Goal: Browse casually: Explore the website without a specific task or goal

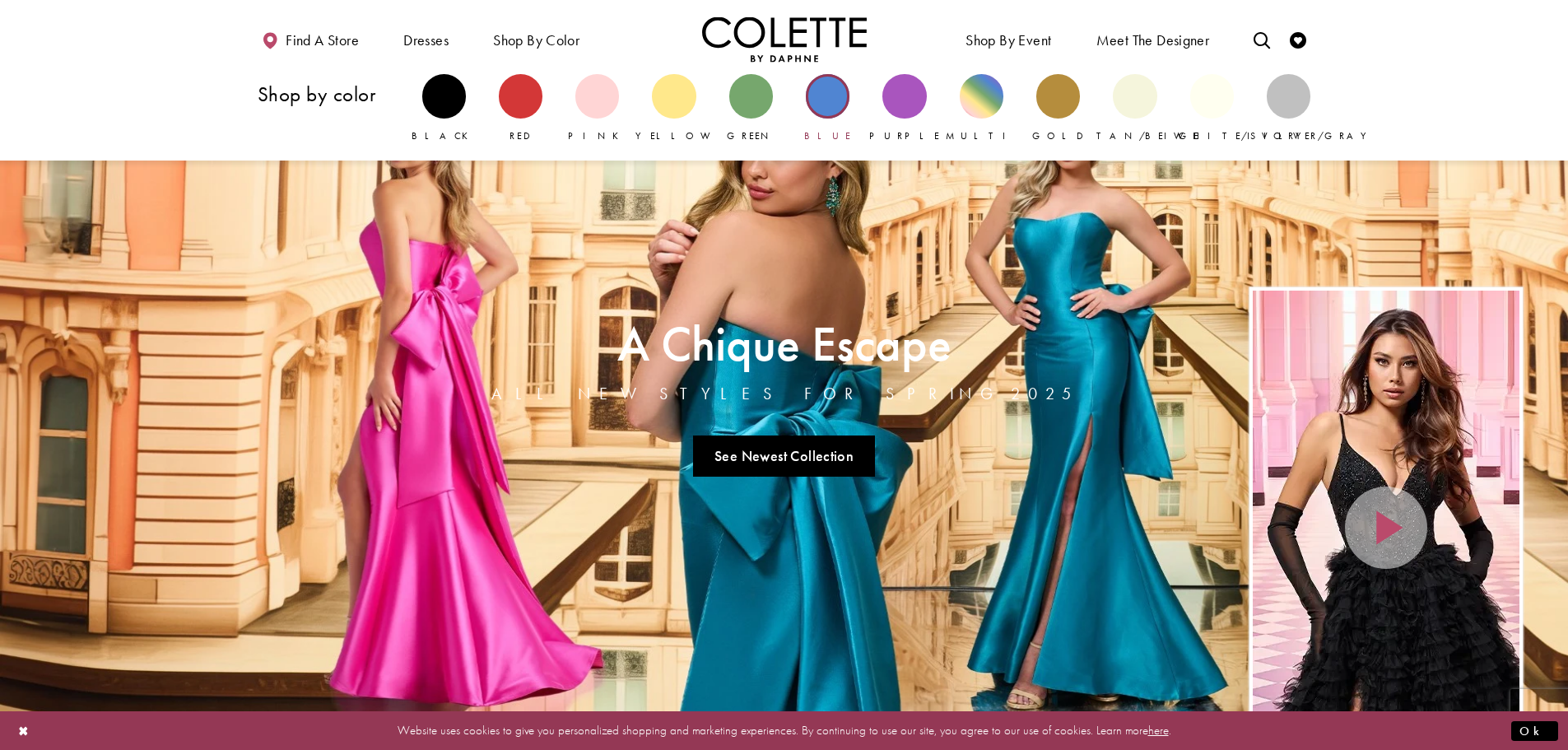
click at [824, 103] on div "Primary block" at bounding box center [827, 96] width 43 height 43
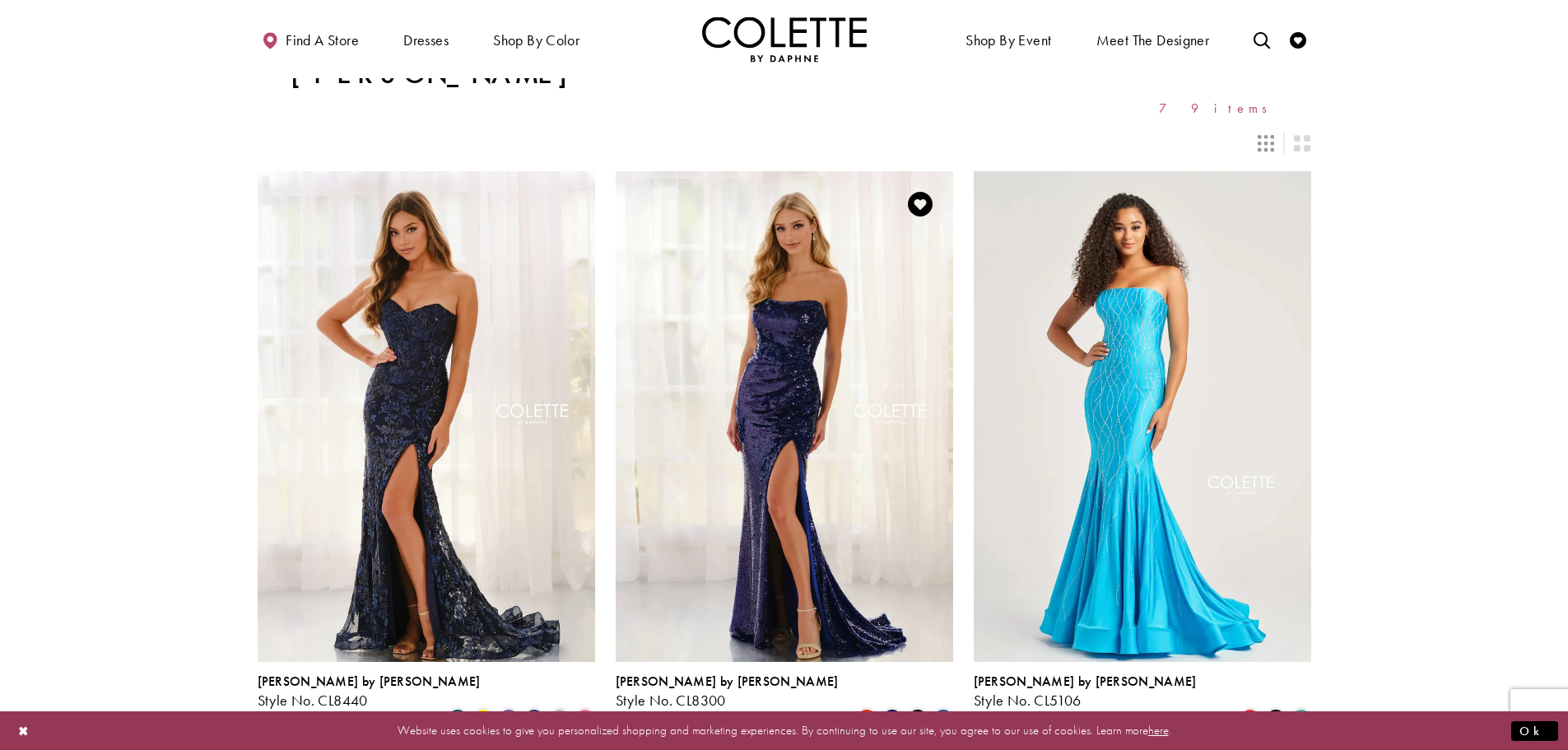
scroll to position [82, 0]
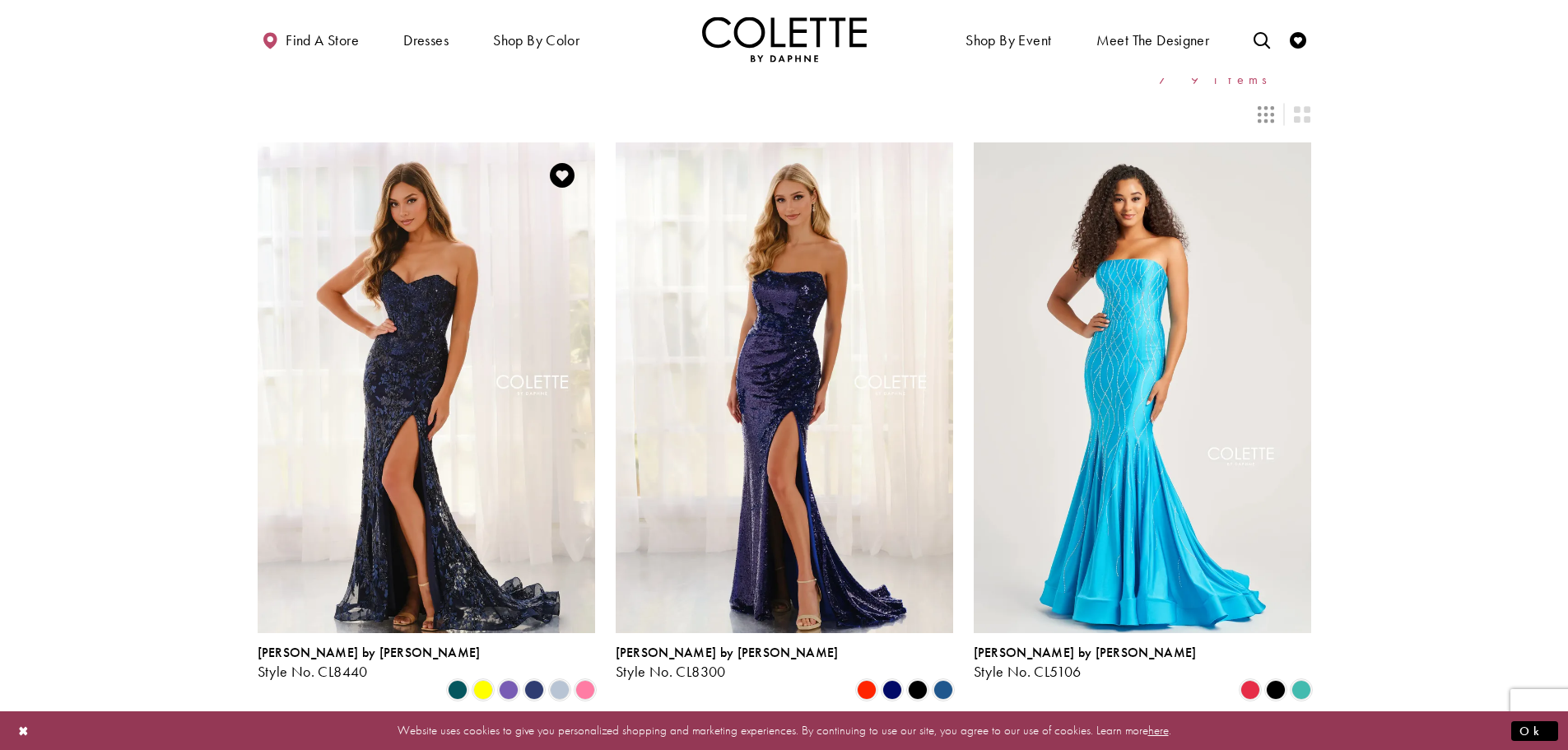
click at [443, 373] on img "Visit Colette by Daphne Style No. CL8440 Page" at bounding box center [427, 388] width 337 height 490
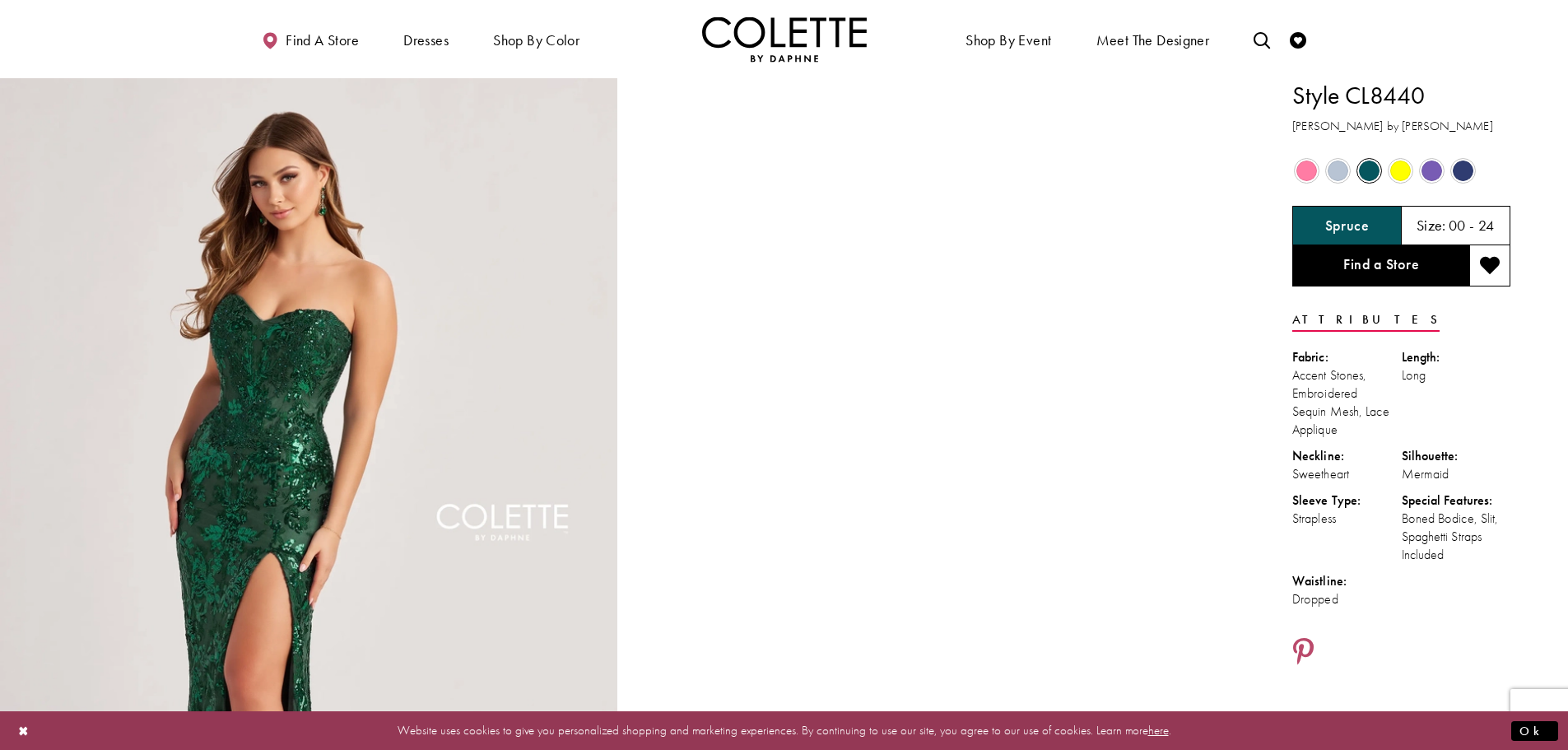
click at [1465, 170] on span "Product color controls state depends on size chosen" at bounding box center [1463, 171] width 21 height 21
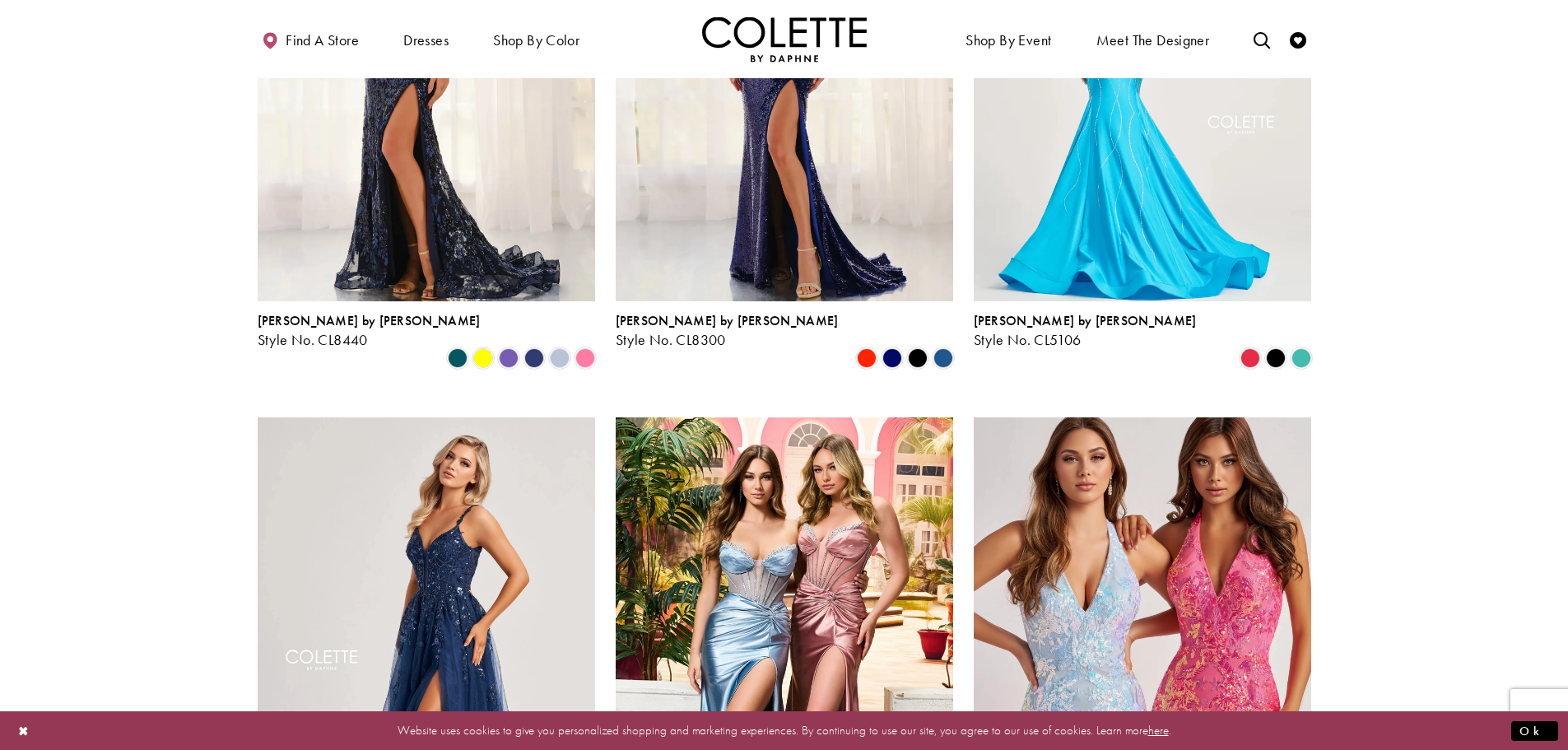
scroll to position [579, 0]
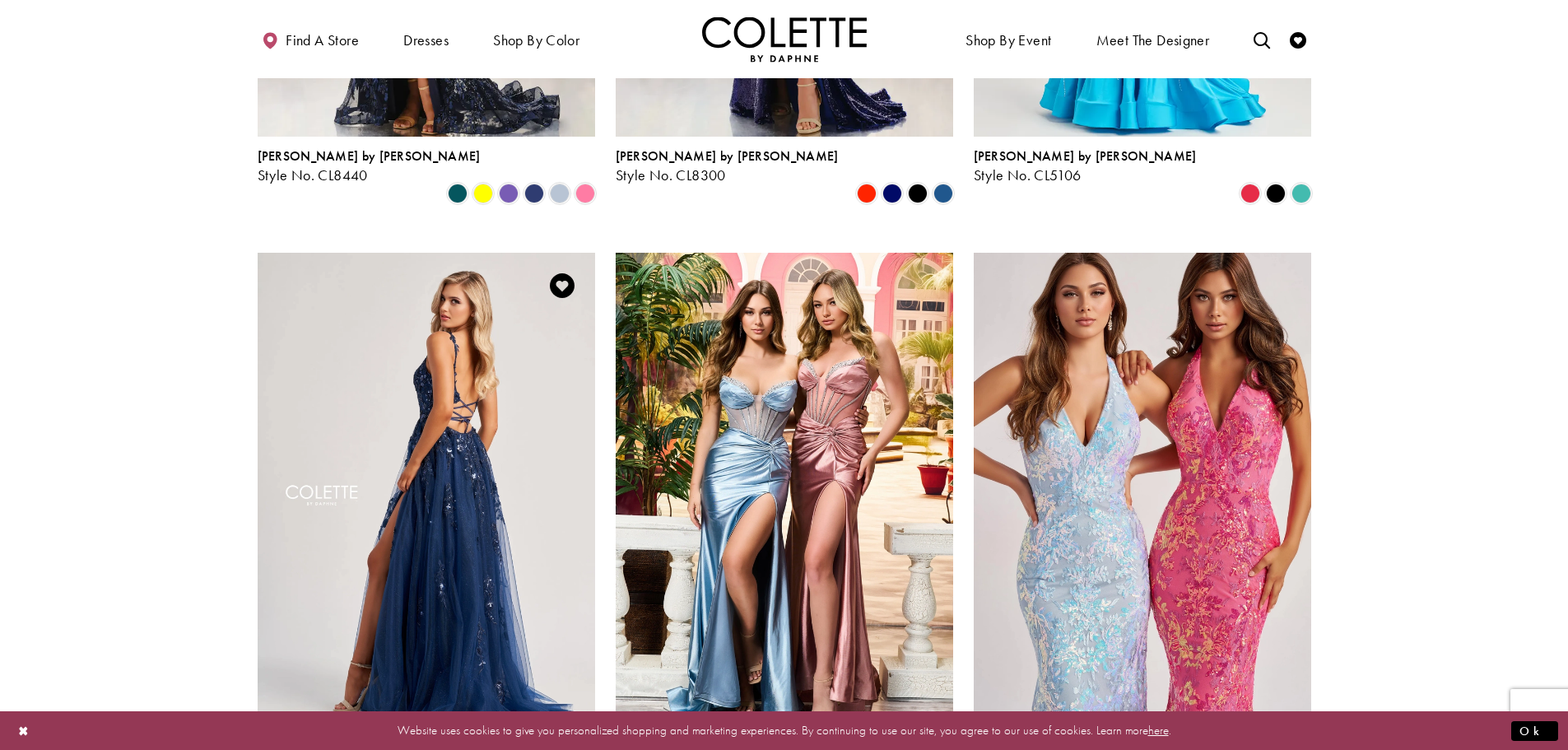
click at [473, 397] on img "Visit Colette by Daphne Style No. CL8060 Page" at bounding box center [427, 497] width 337 height 490
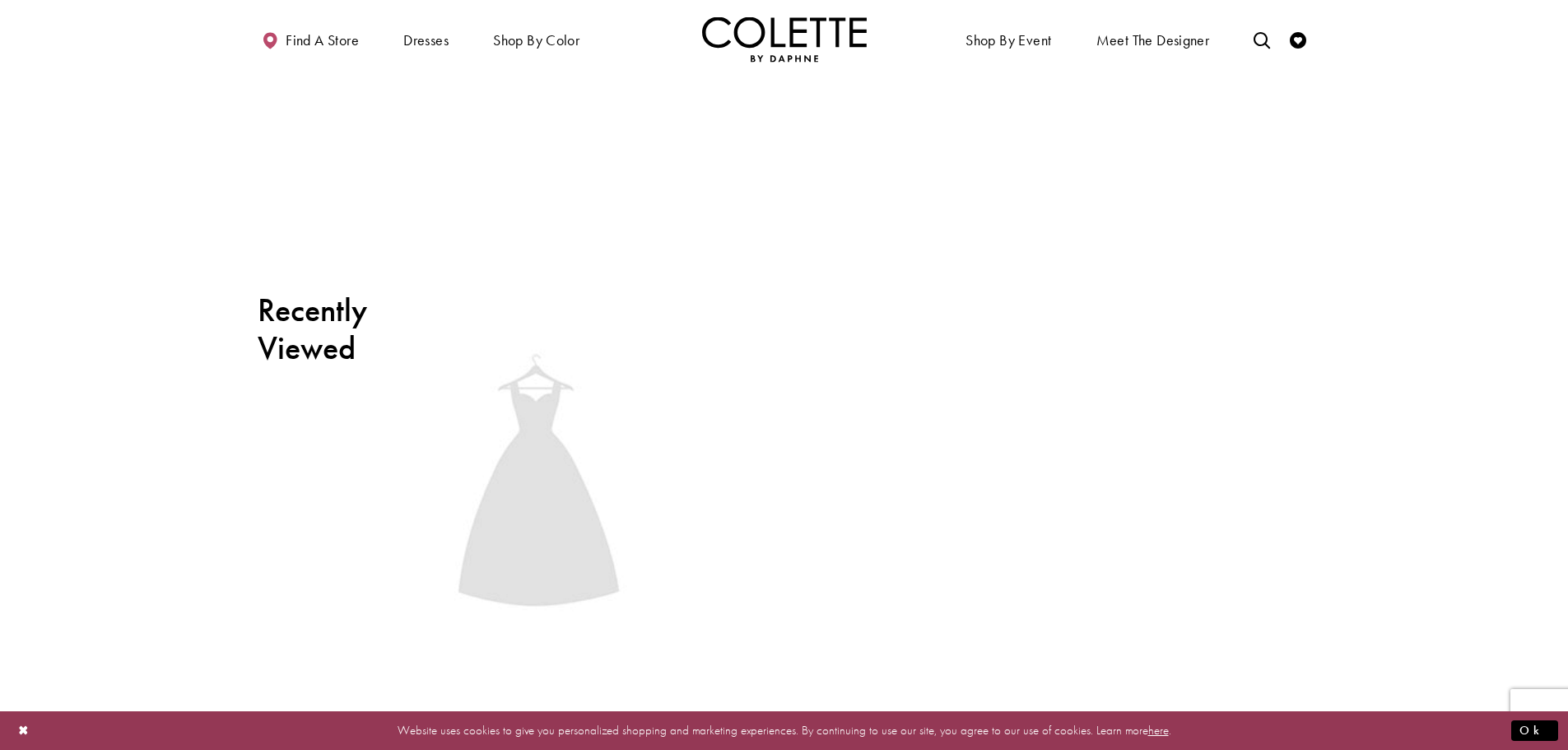
scroll to position [3292, 0]
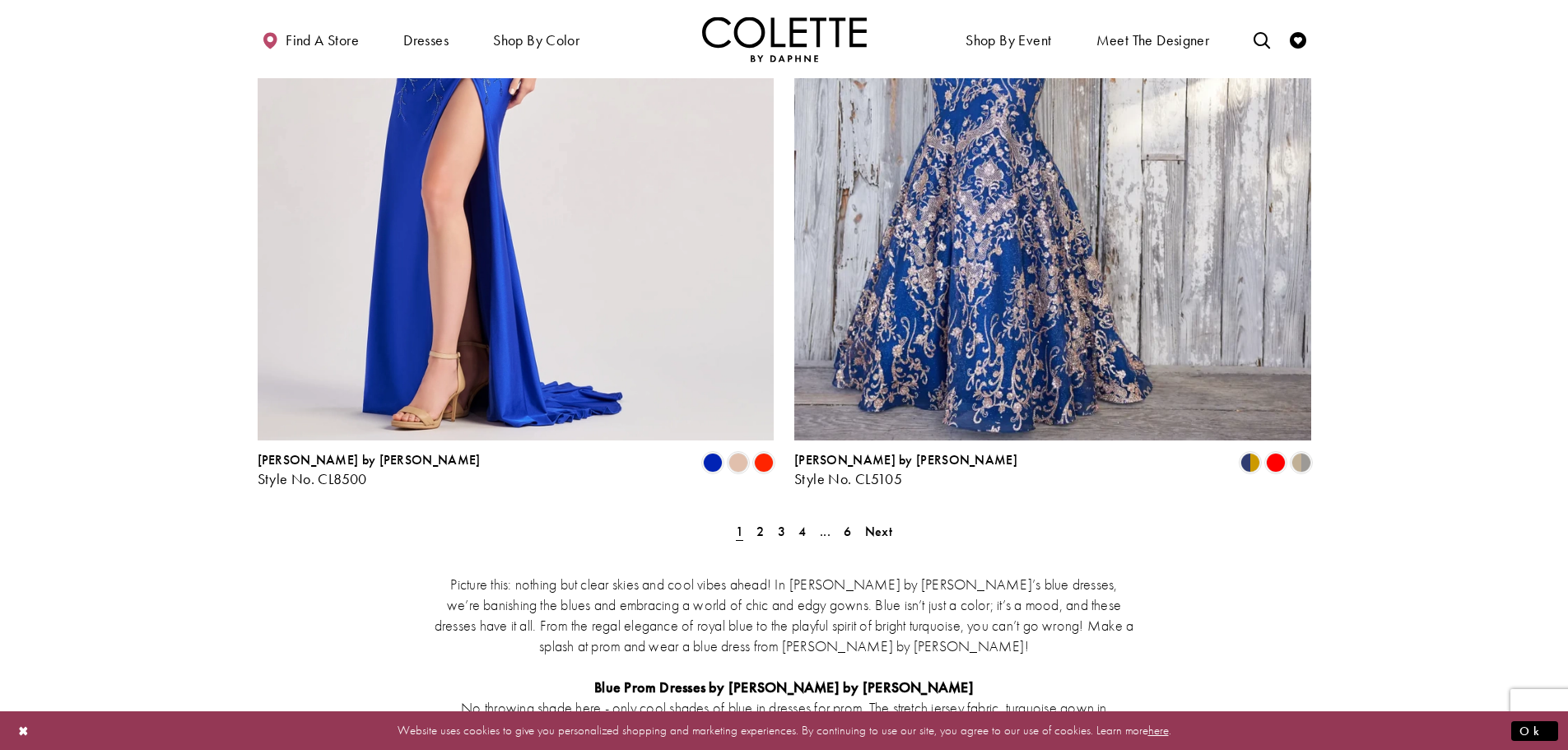
scroll to position [2965, 0]
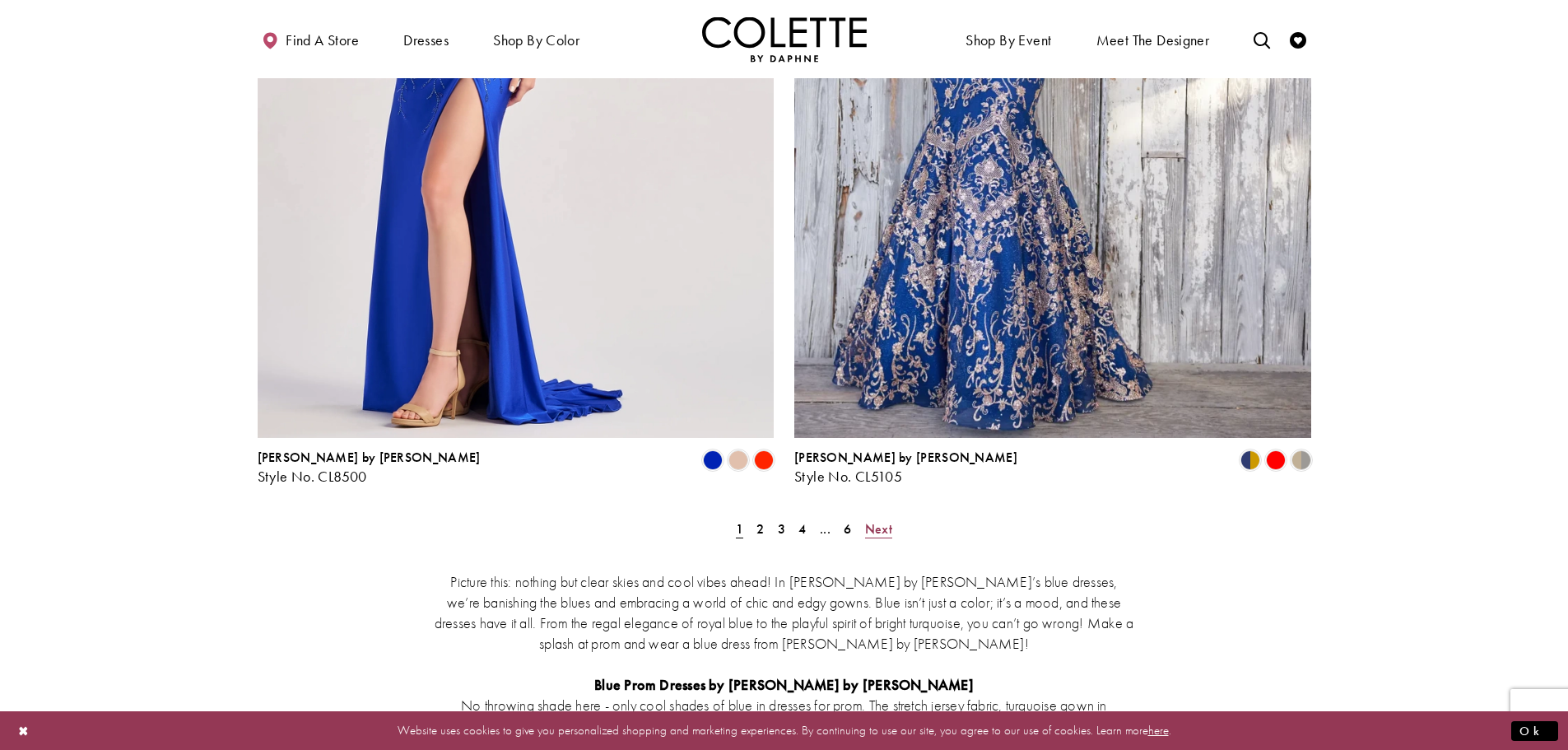
click at [878, 520] on span "Next" at bounding box center [878, 529] width 27 height 17
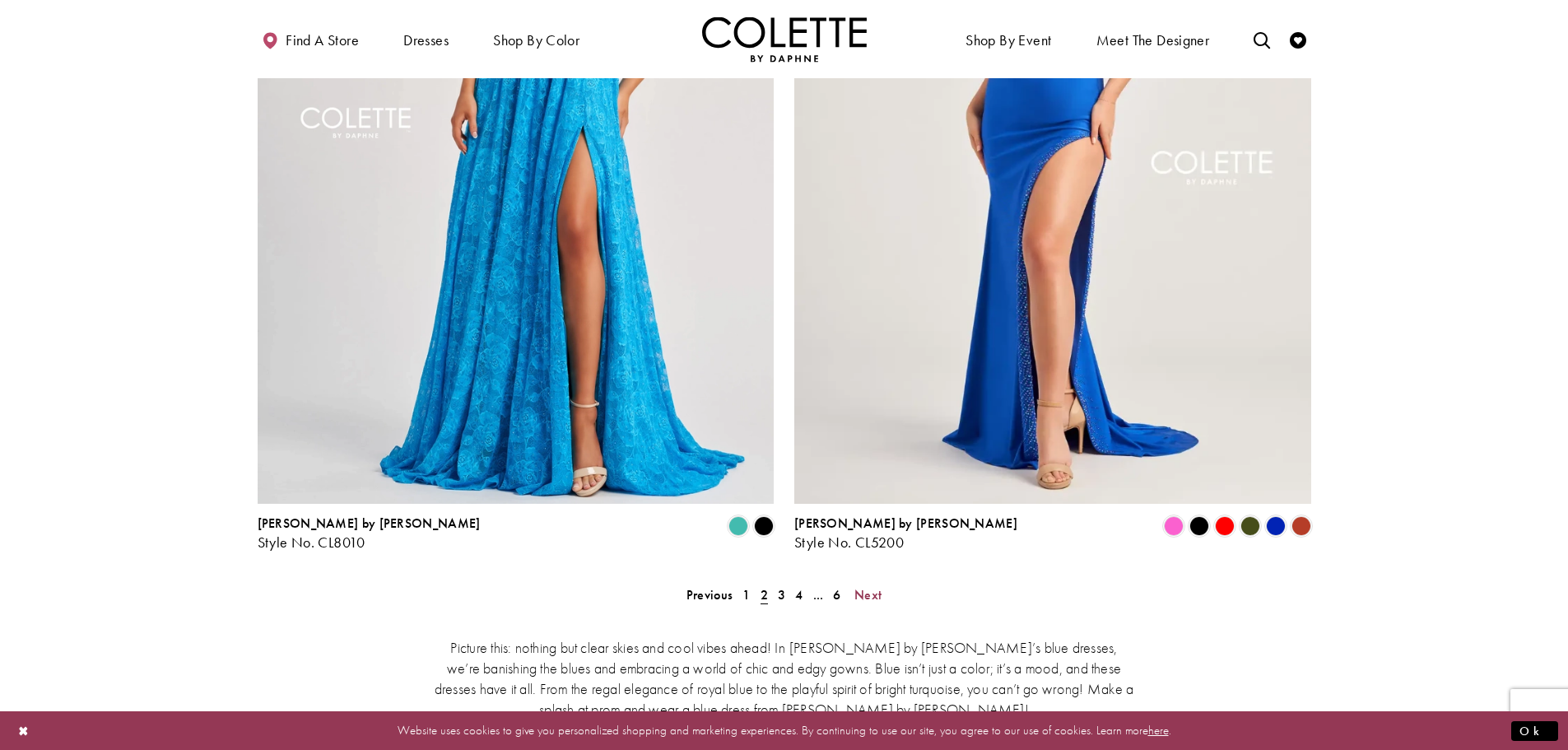
scroll to position [2887, 0]
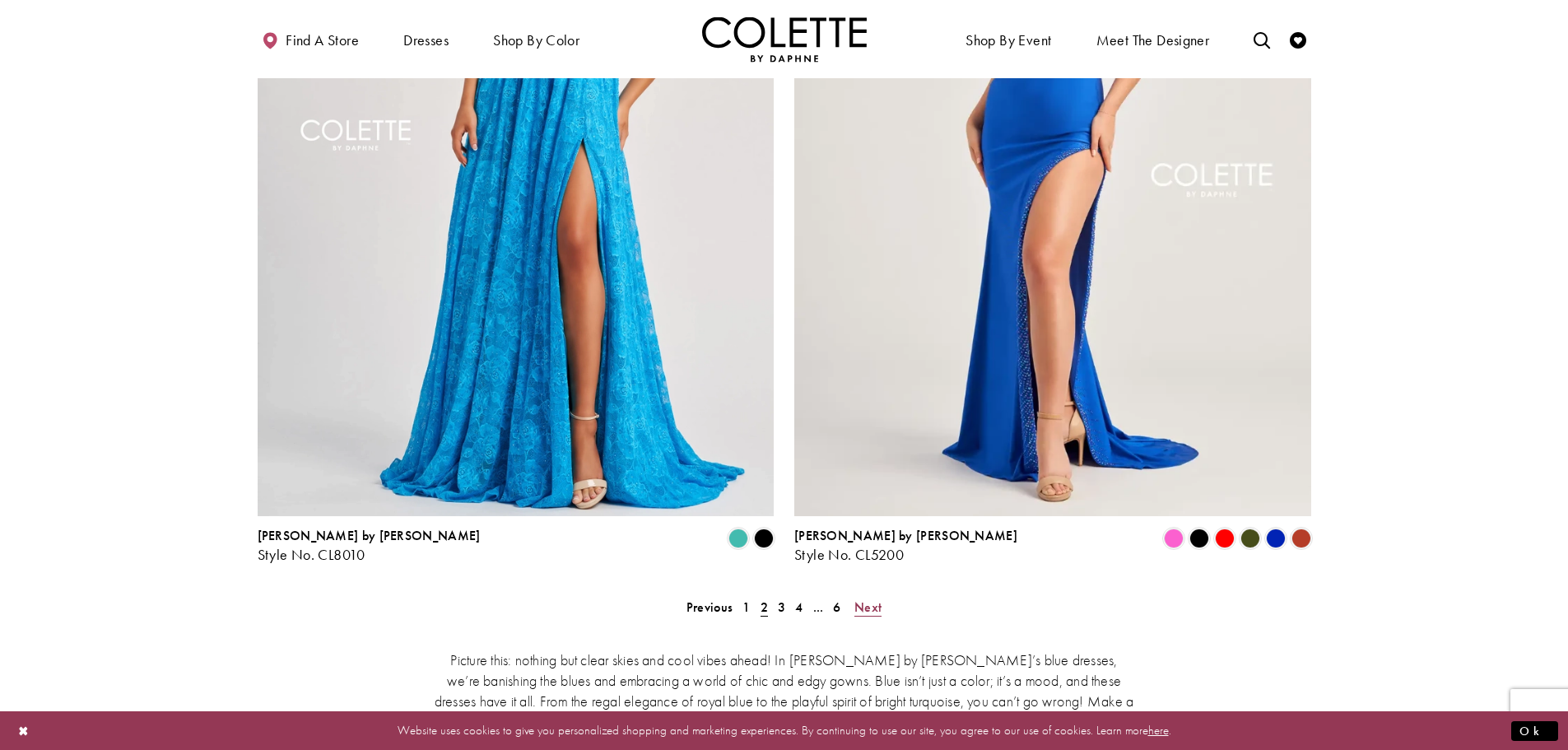
click at [863, 599] on span "Next" at bounding box center [867, 607] width 27 height 17
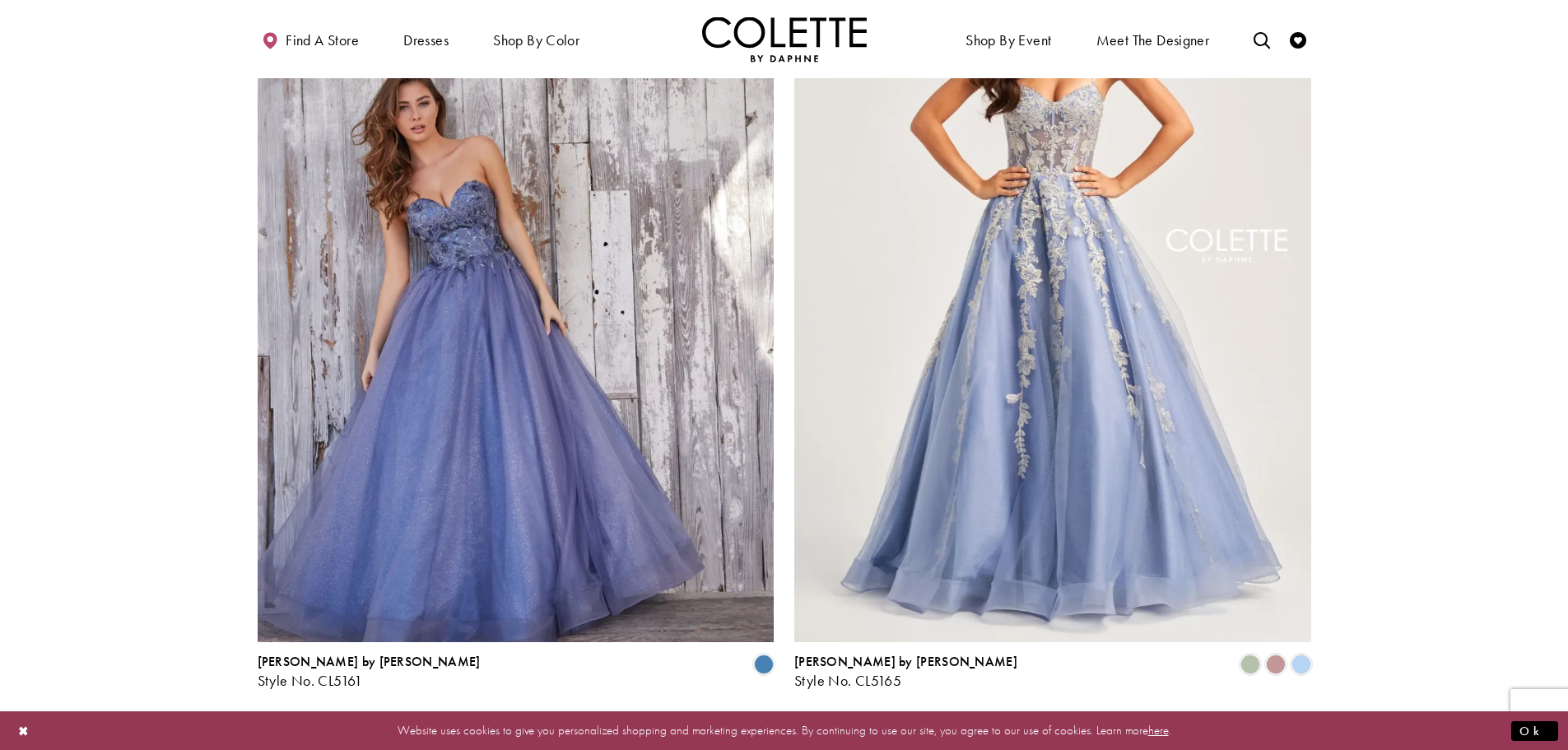
scroll to position [2804, 0]
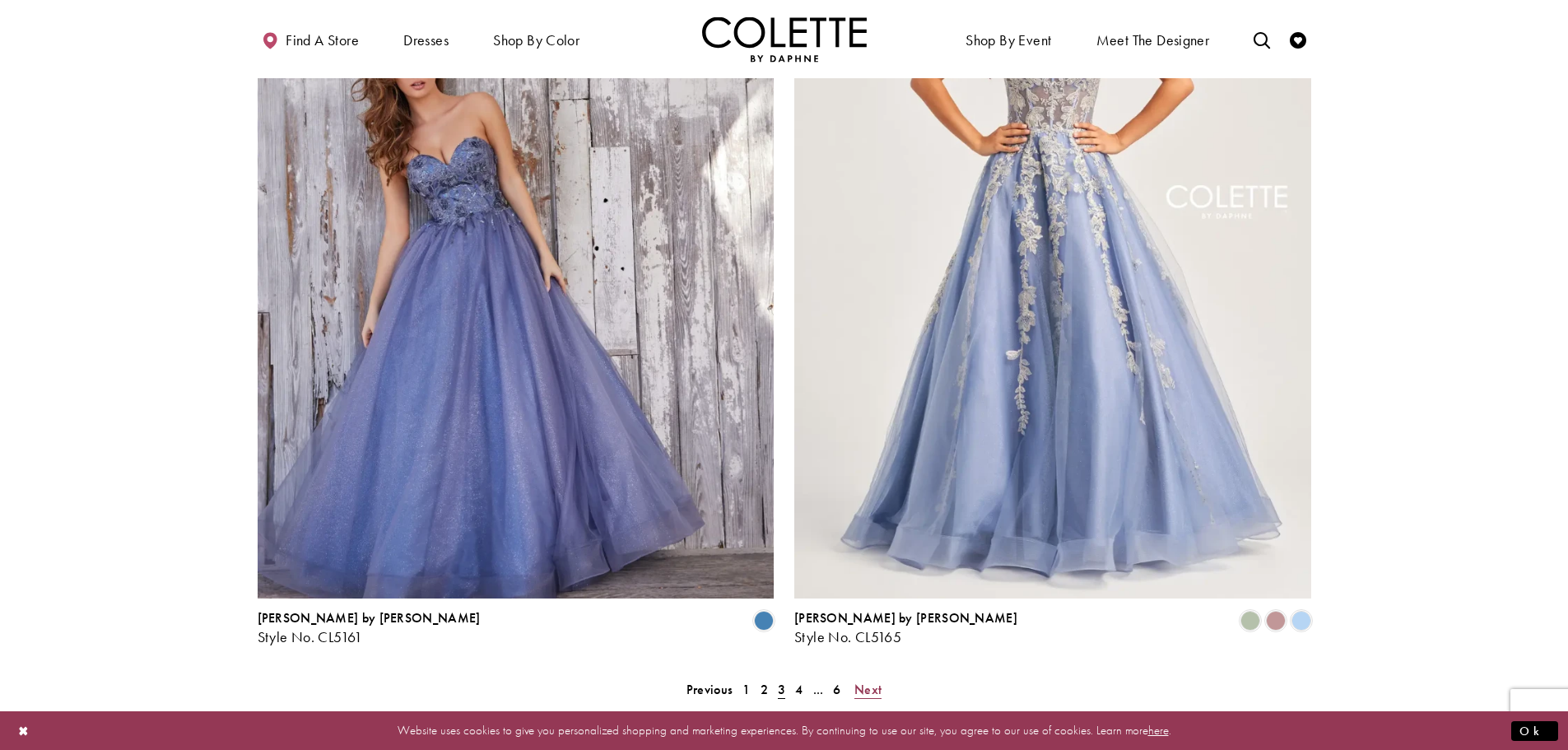
click at [866, 681] on span "Next" at bounding box center [867, 689] width 27 height 17
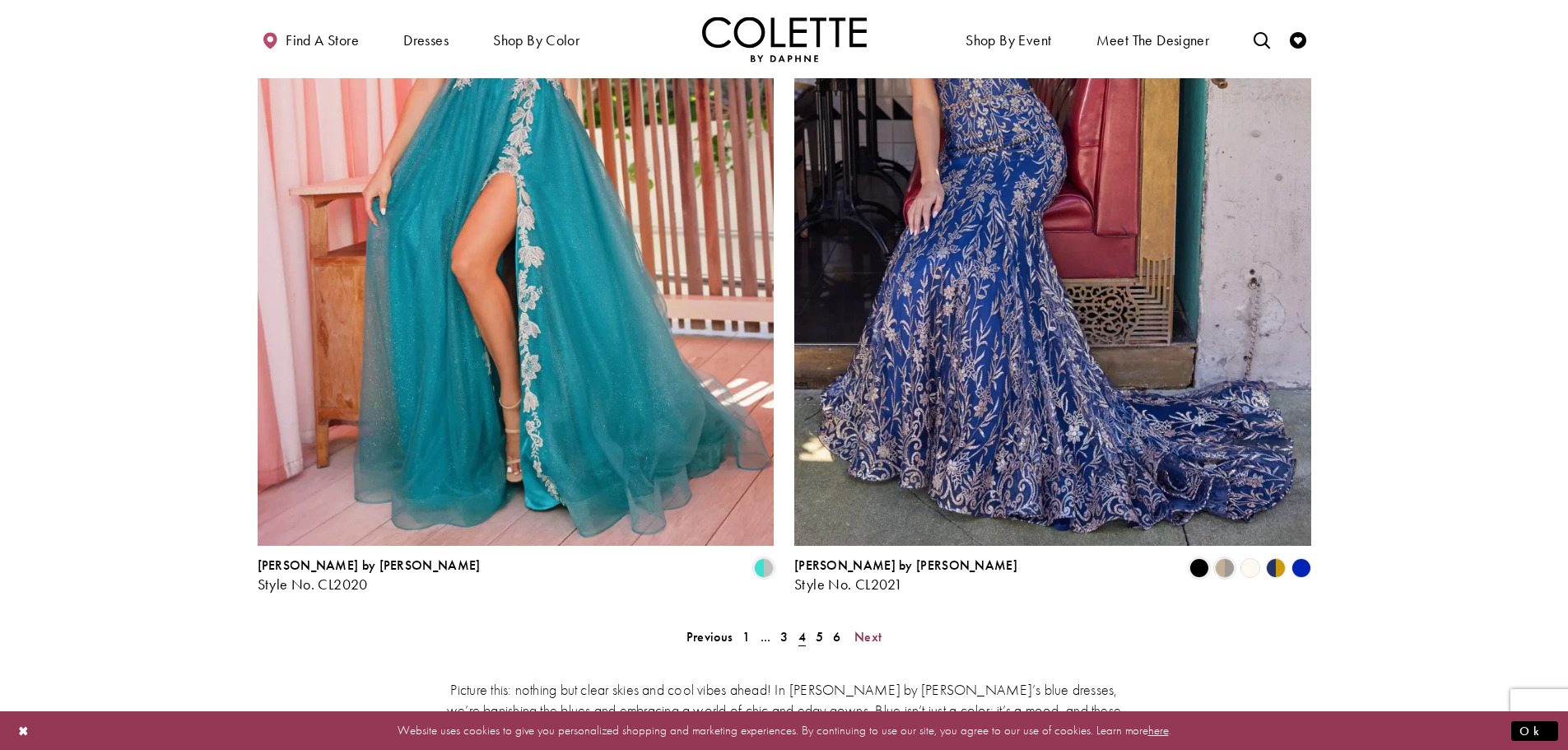
scroll to position [3051, 0]
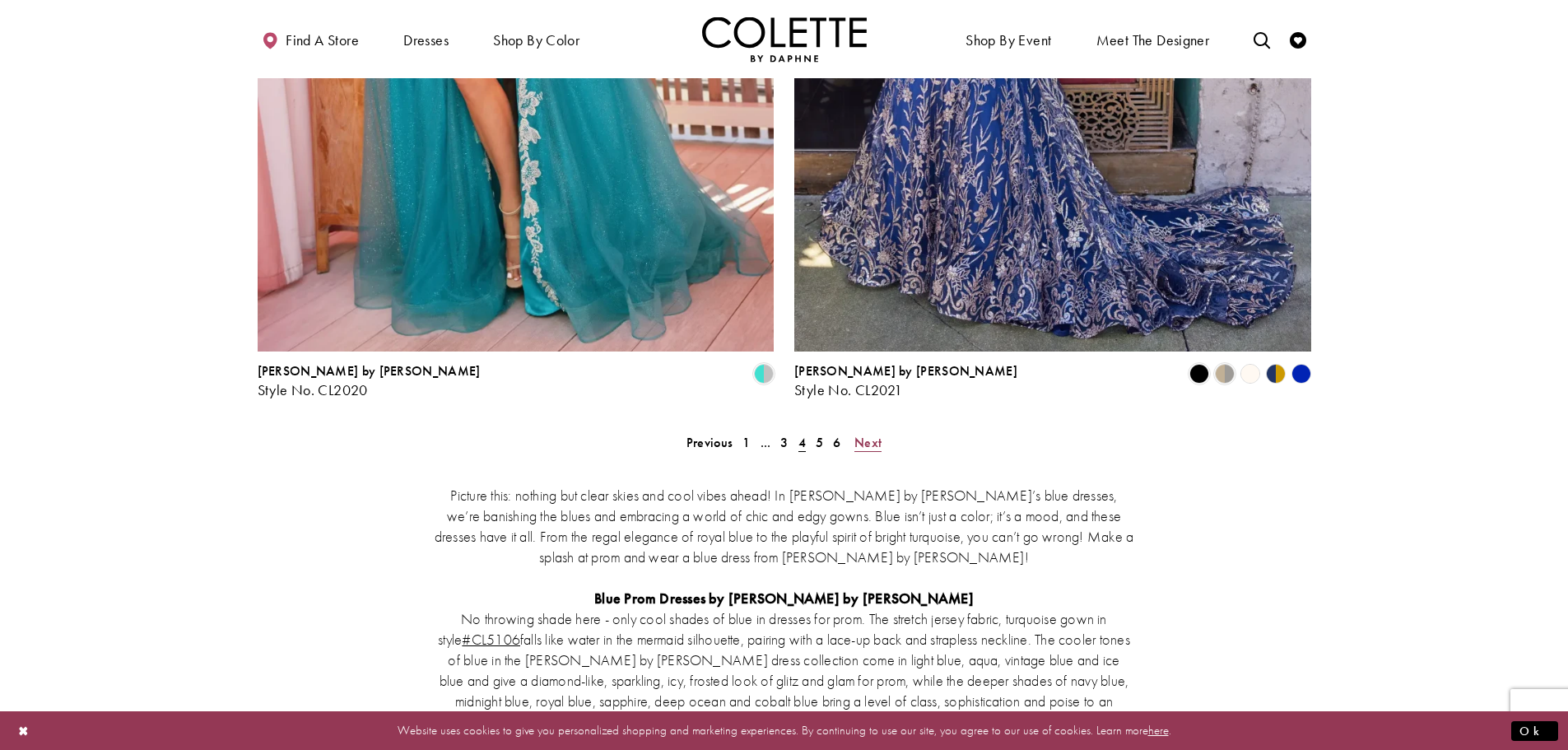
click at [873, 433] on span "Next" at bounding box center [867, 442] width 27 height 17
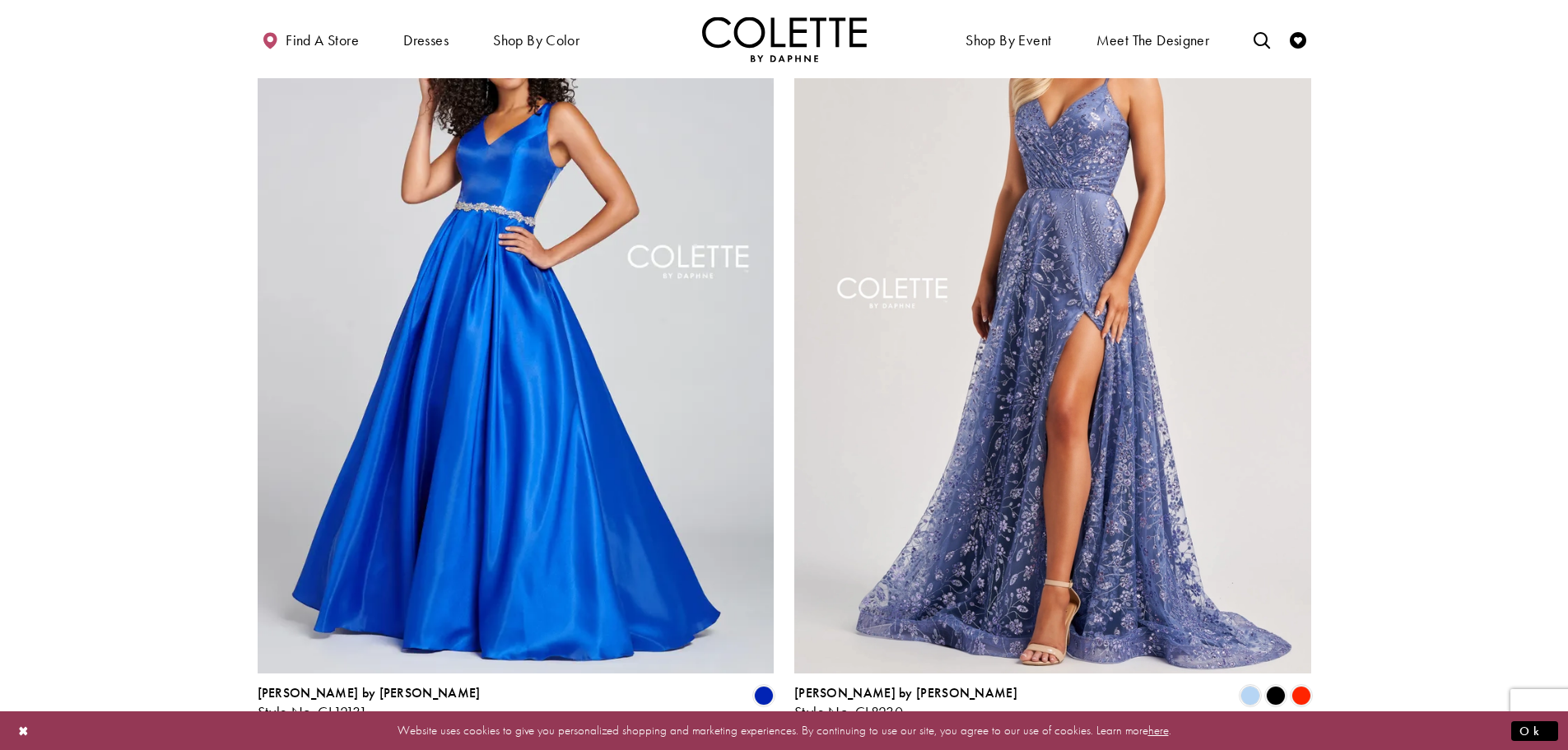
scroll to position [2969, 0]
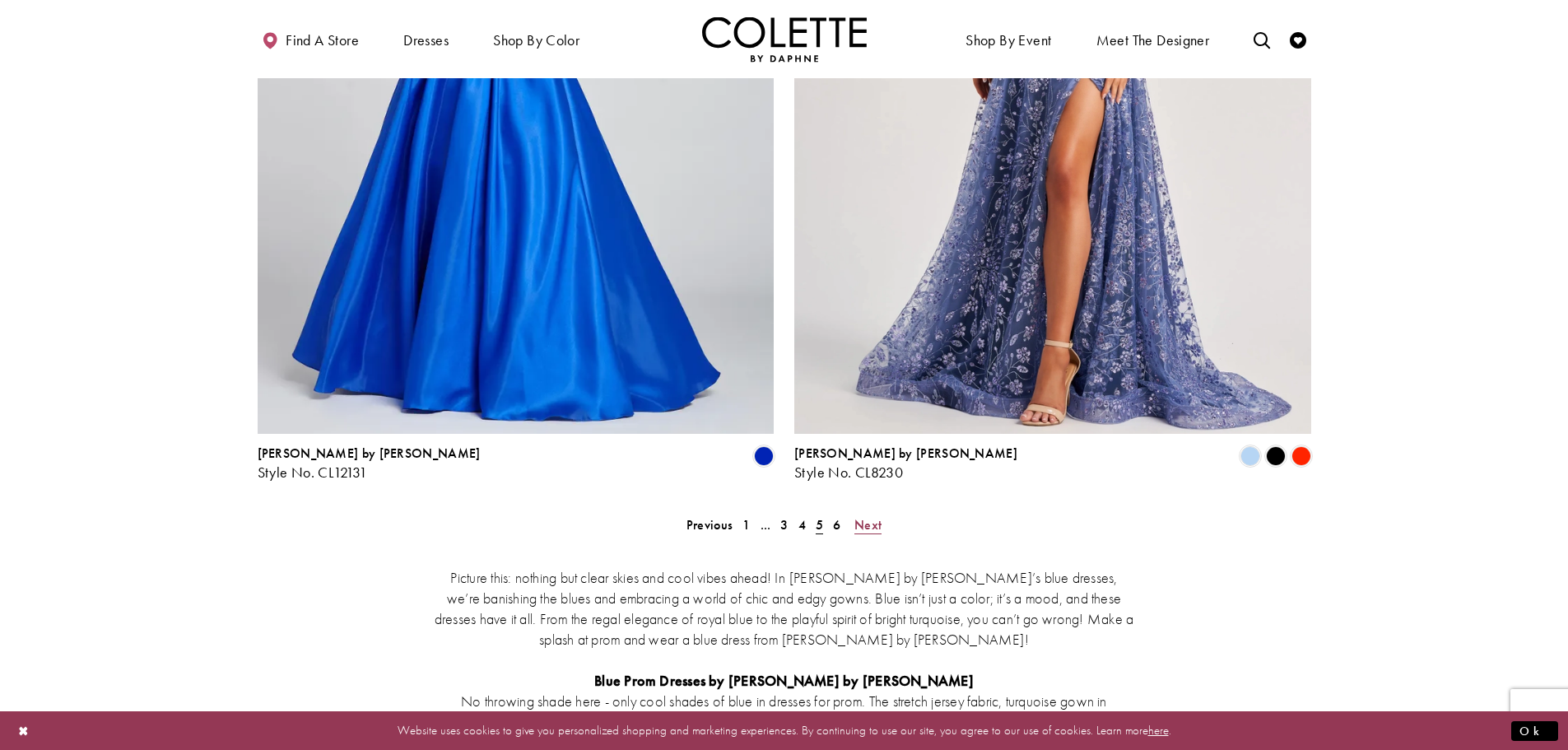
click at [881, 516] on span "Next" at bounding box center [867, 524] width 27 height 17
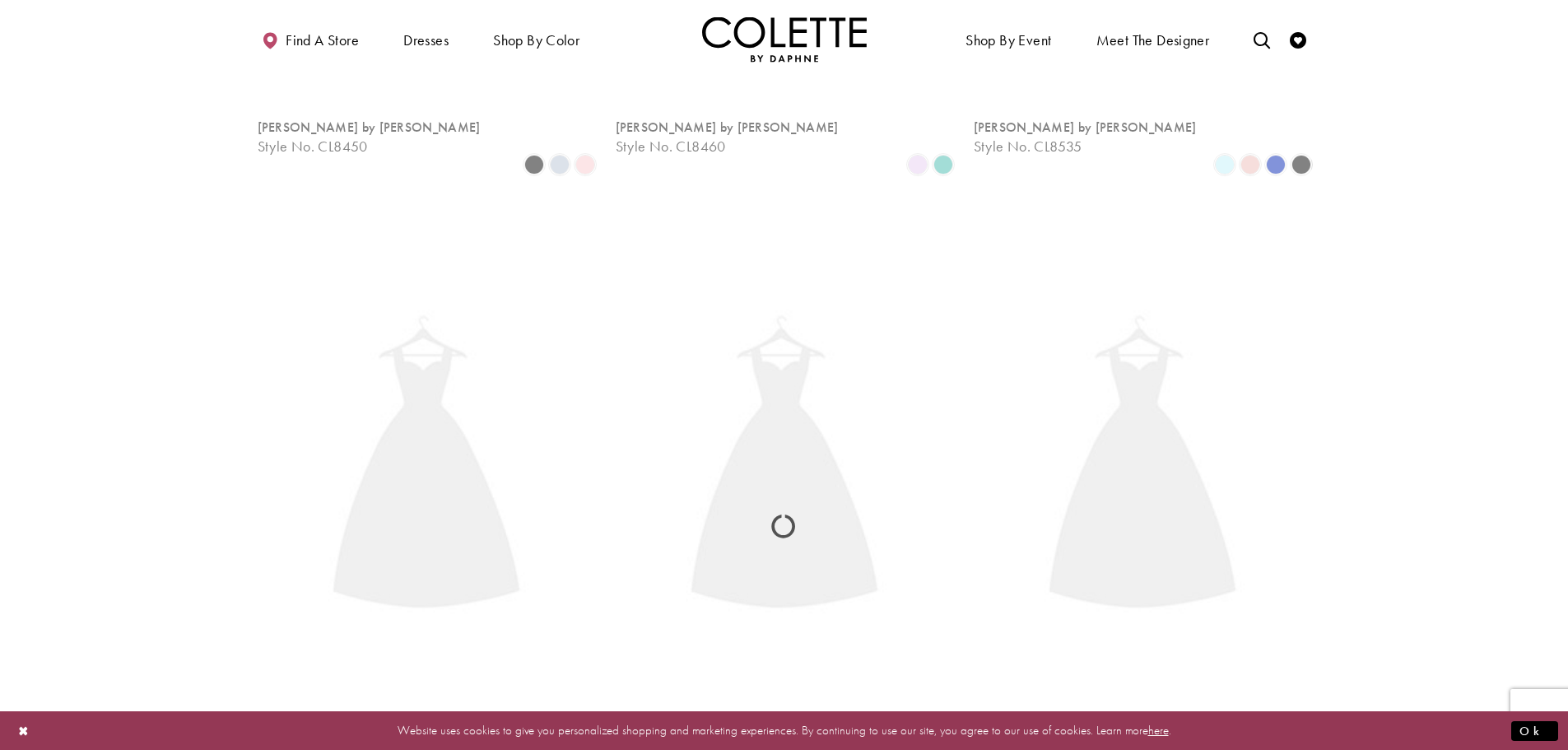
scroll to position [89, 0]
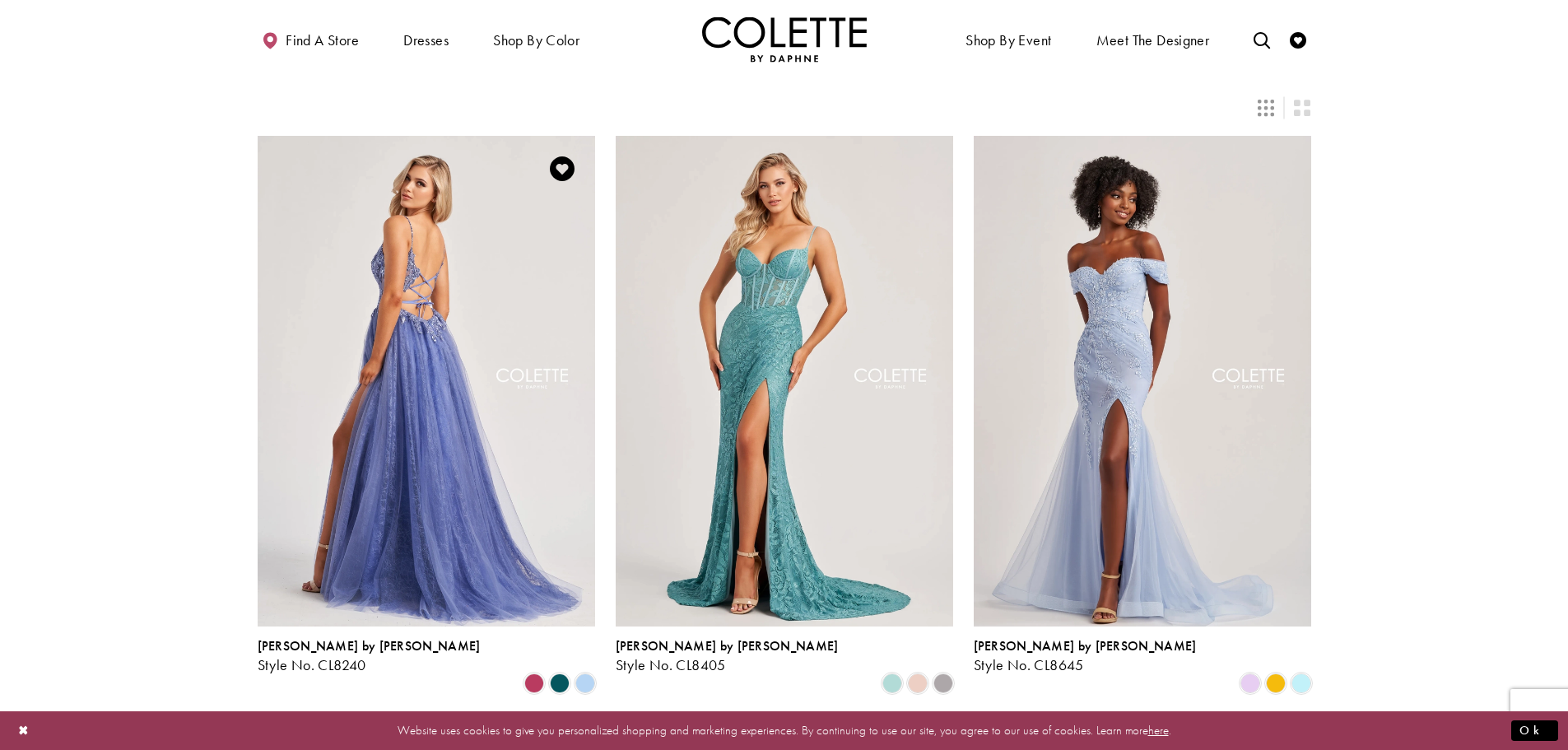
click at [459, 401] on img "Visit Colette by Daphne Style No. CL8240 Page" at bounding box center [427, 381] width 337 height 490
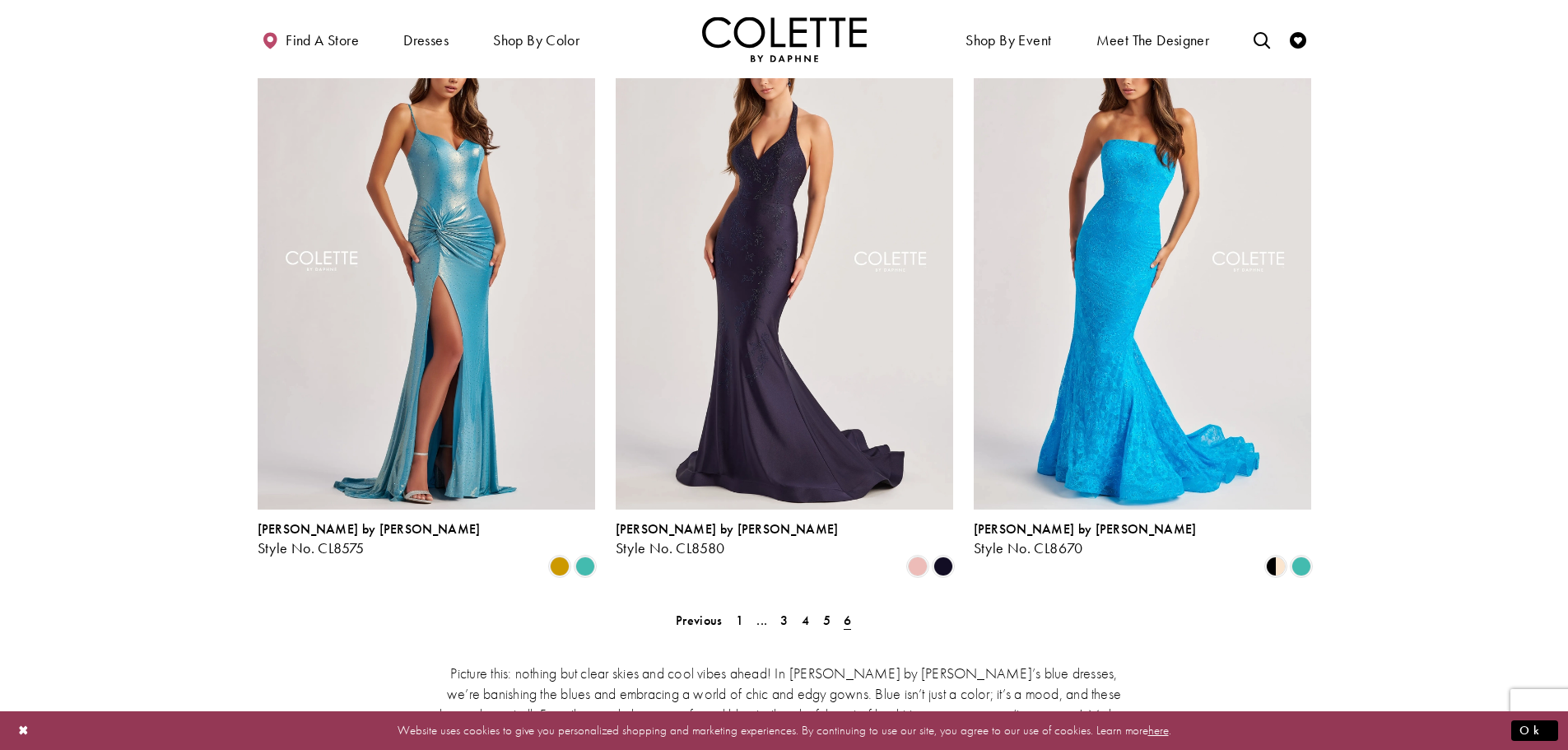
scroll to position [1243, 0]
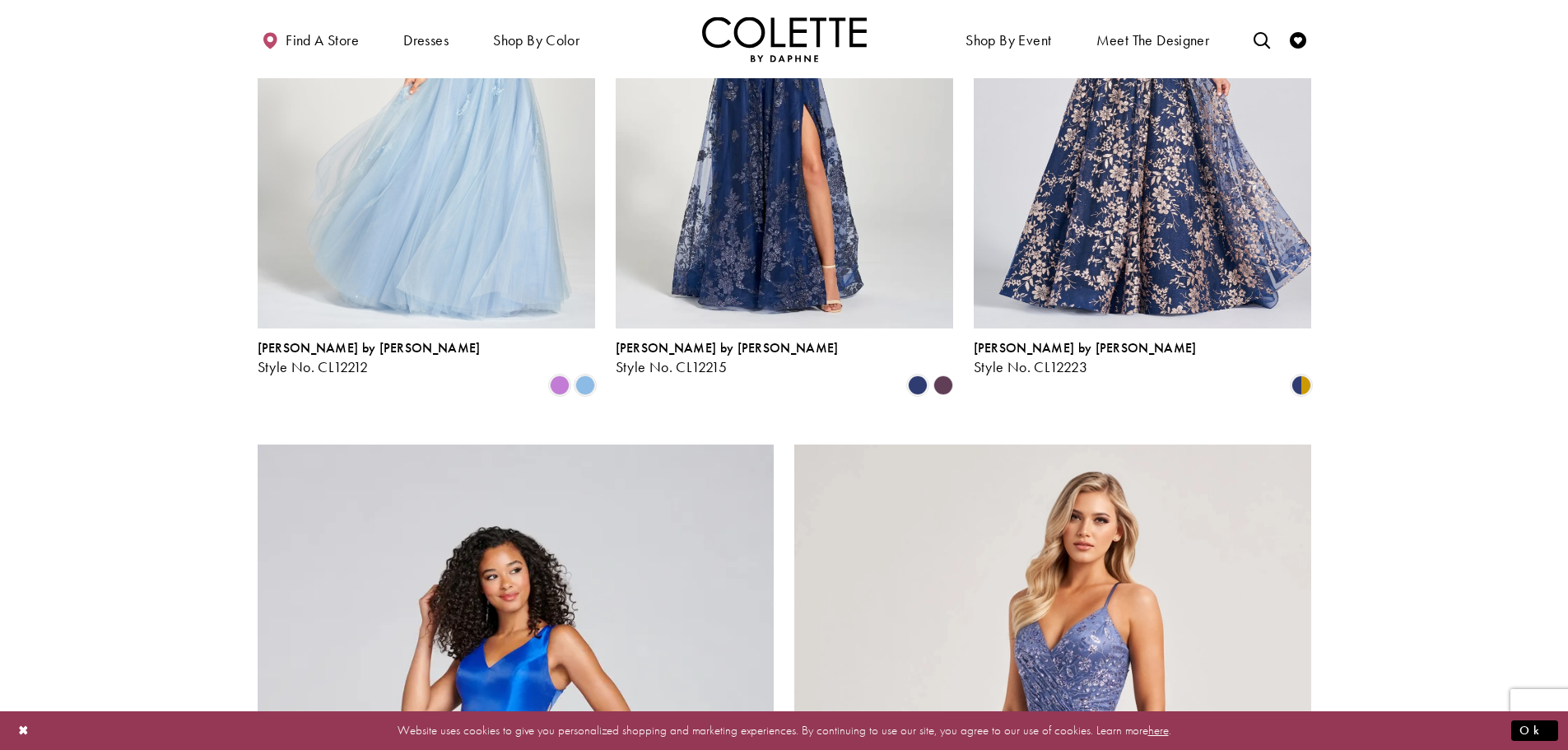
scroll to position [89, 0]
